Goal: Task Accomplishment & Management: Manage account settings

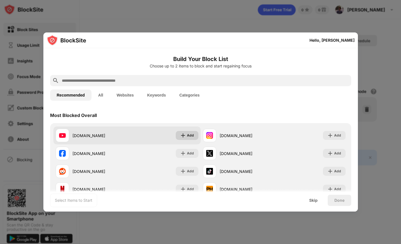
click at [180, 135] on img at bounding box center [183, 136] width 6 height 6
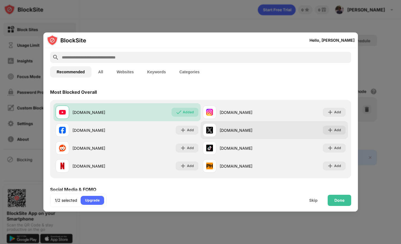
scroll to position [20, 0]
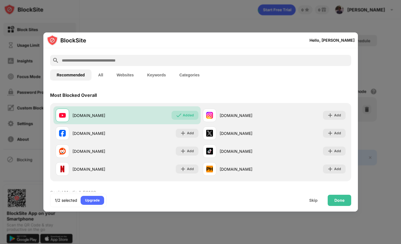
click at [335, 199] on div "Done" at bounding box center [339, 200] width 10 height 4
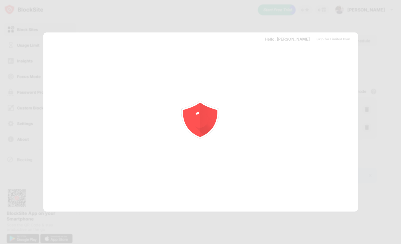
scroll to position [0, 0]
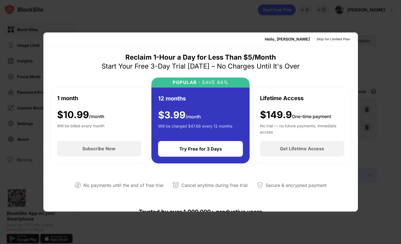
click at [246, 18] on div at bounding box center [200, 122] width 401 height 244
